Goal: Obtain resource: Download file/media

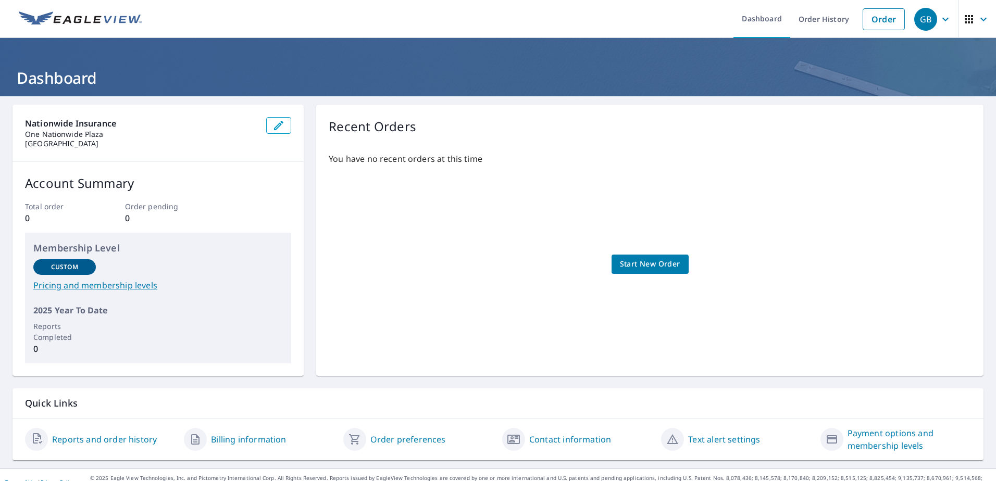
scroll to position [14, 0]
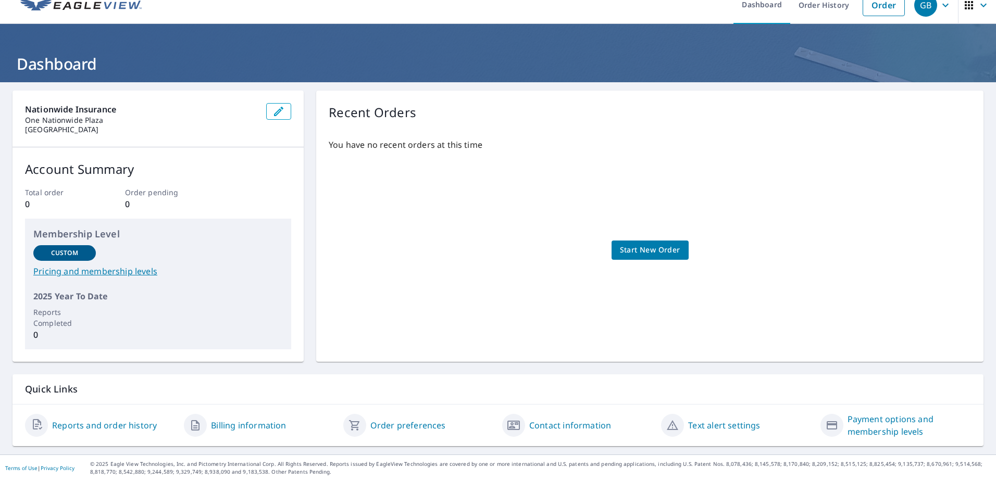
click at [620, 252] on span "Start New Order" at bounding box center [650, 250] width 60 height 13
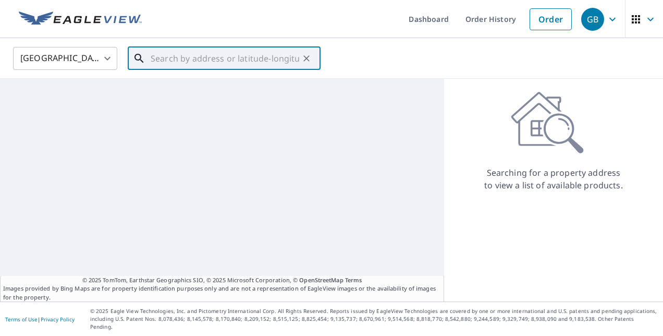
click at [169, 70] on div "​" at bounding box center [224, 58] width 193 height 23
paste input "14512 SAILBOAT CIR"
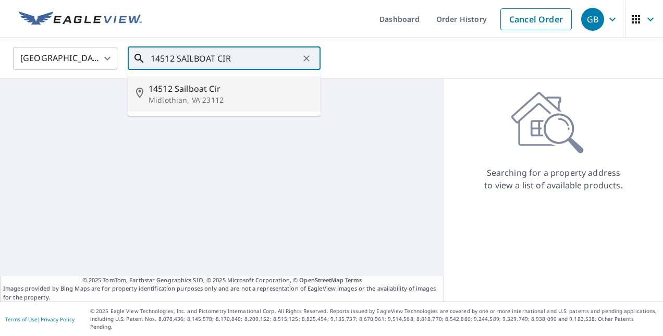
click at [175, 95] on p "Midlothian, VA 23112" at bounding box center [231, 100] width 164 height 10
type input "[STREET_ADDRESS]"
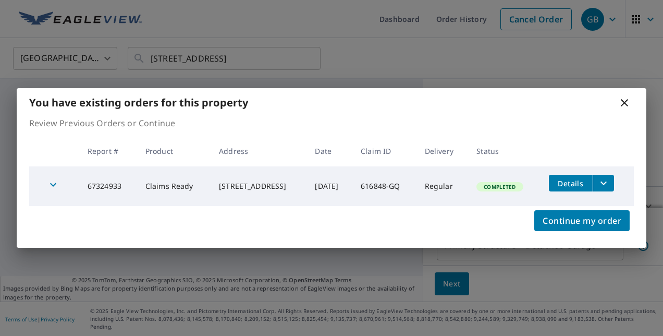
click at [503, 188] on span "Completed" at bounding box center [499, 186] width 44 height 7
click at [53, 187] on icon "button" at bounding box center [53, 184] width 13 height 13
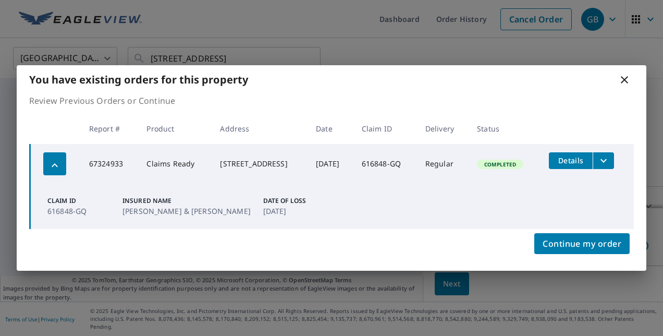
click at [578, 158] on span "Details" at bounding box center [570, 160] width 31 height 10
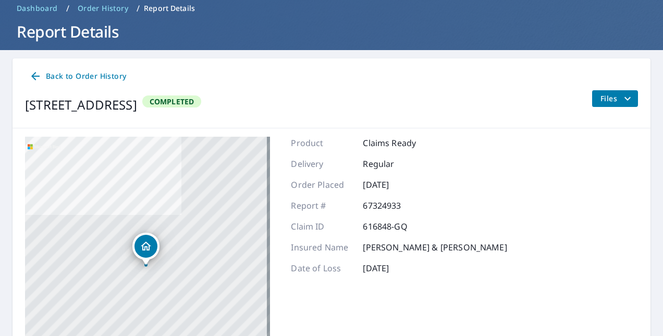
scroll to position [46, 0]
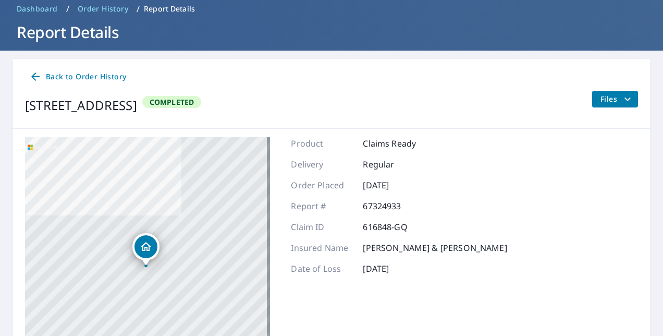
click at [612, 102] on span "Files" at bounding box center [616, 99] width 33 height 13
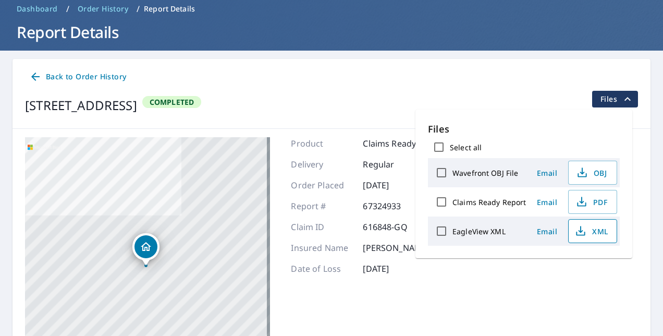
click at [599, 231] on span "XML" at bounding box center [591, 231] width 33 height 13
click at [576, 203] on icon "button" at bounding box center [581, 201] width 13 height 13
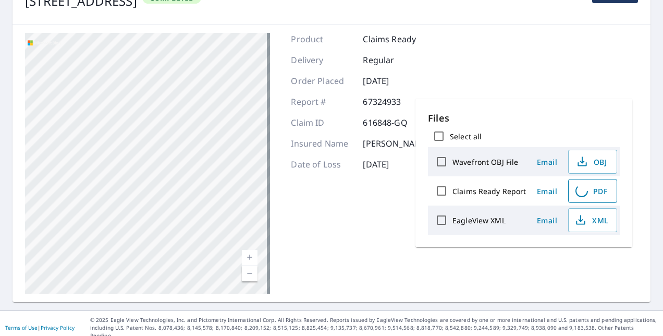
scroll to position [0, 0]
